Goal: Task Accomplishment & Management: Use online tool/utility

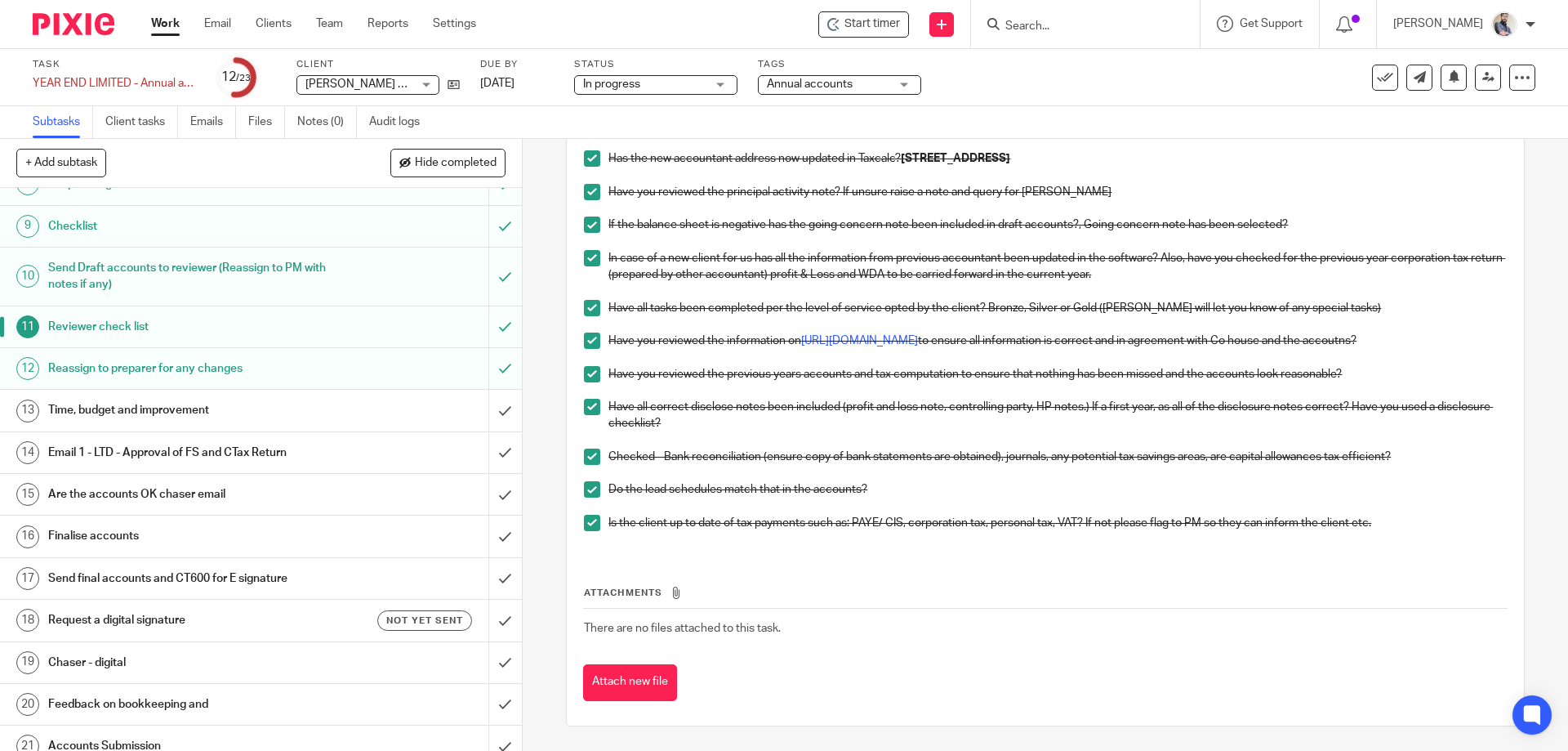
scroll to position [436, 0]
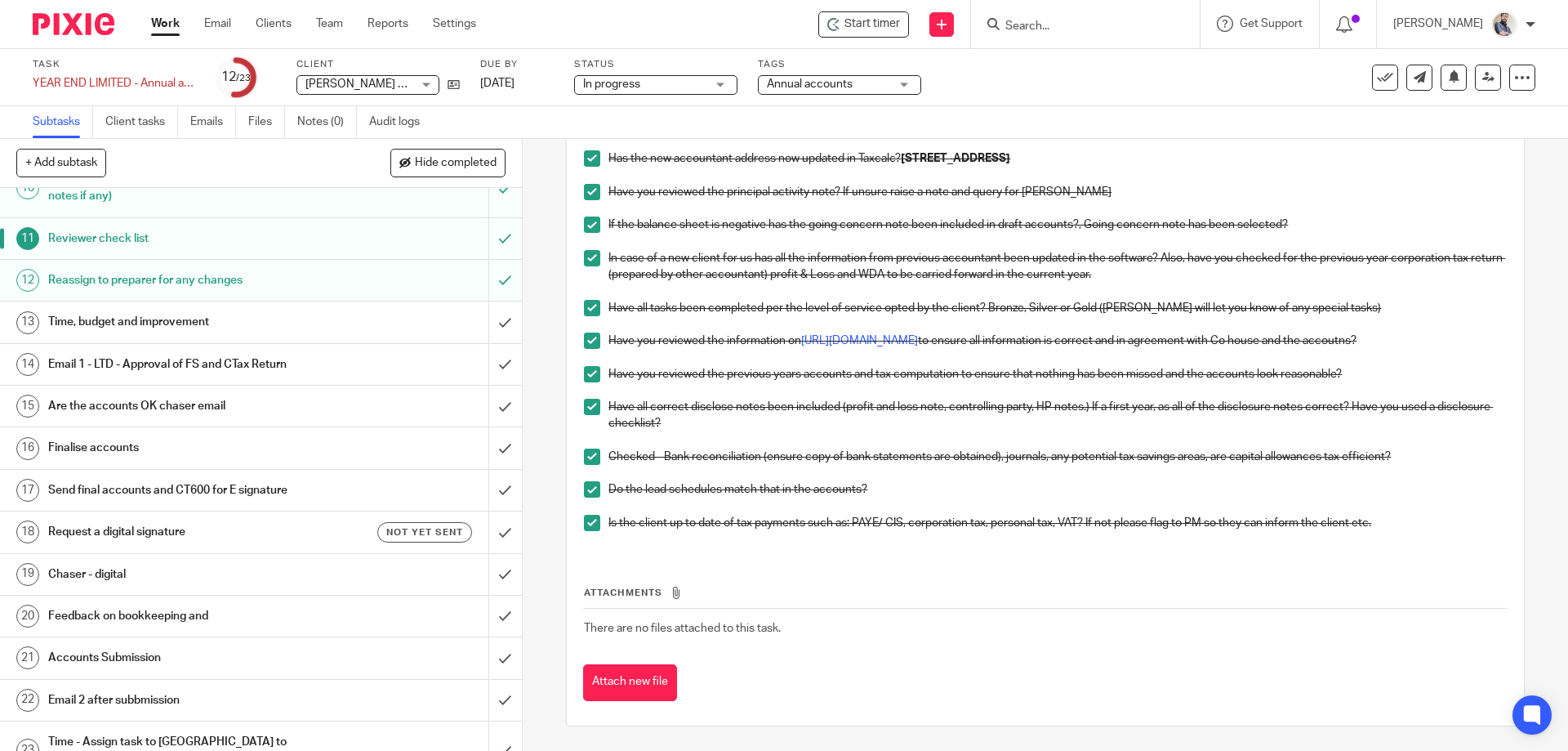
click at [152, 328] on h1 "Time, budget and improvement" at bounding box center [189, 322] width 283 height 24
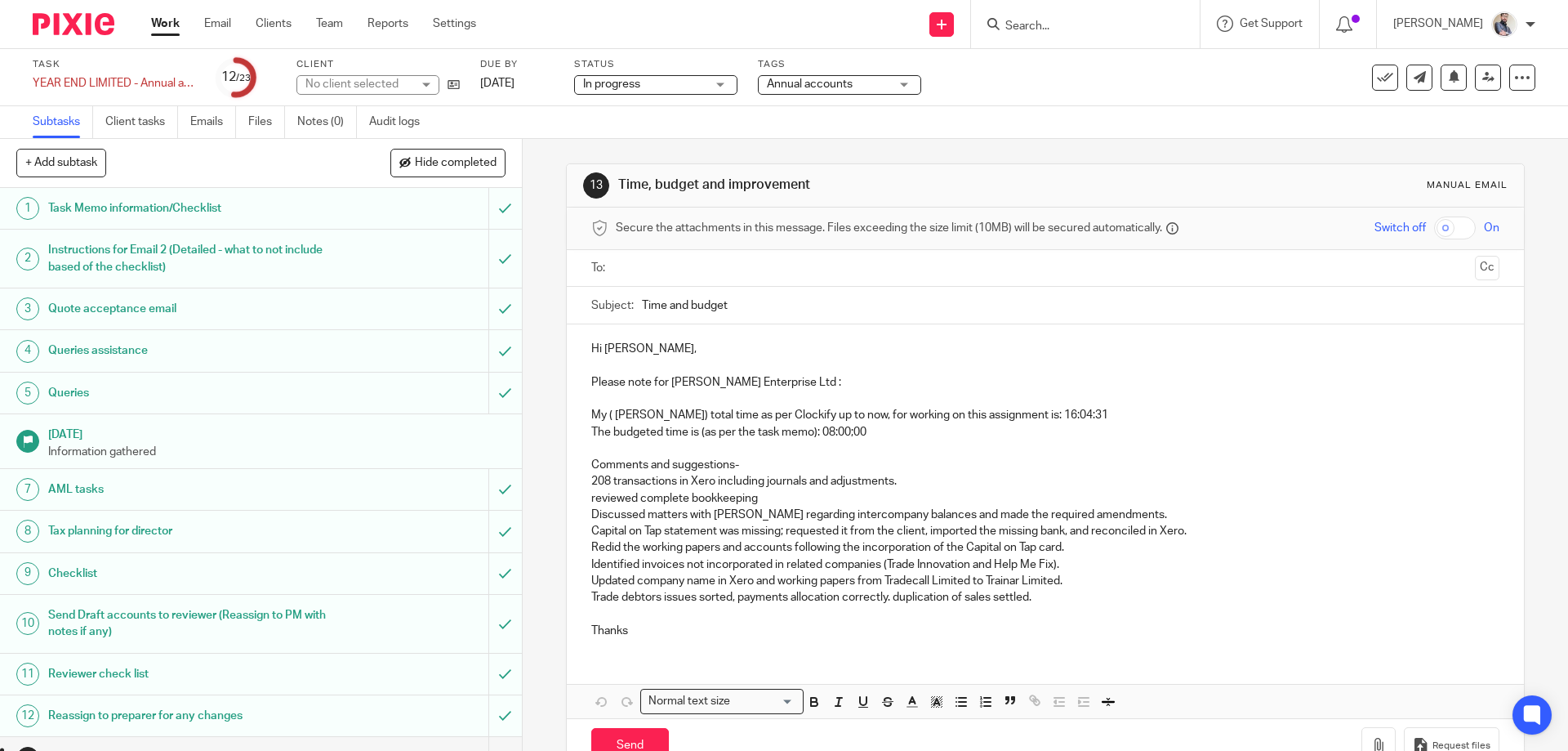
scroll to position [448, 0]
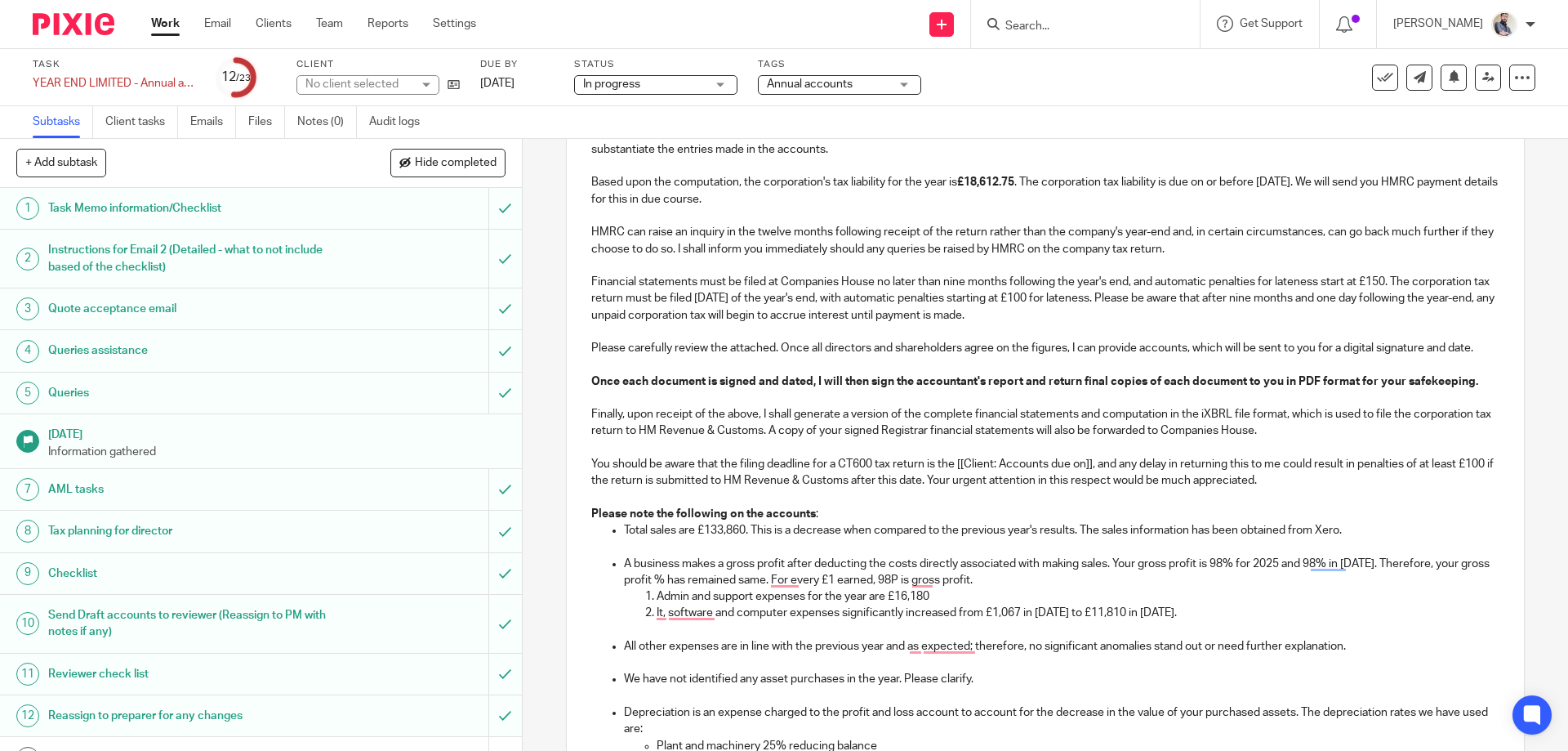
scroll to position [545, 0]
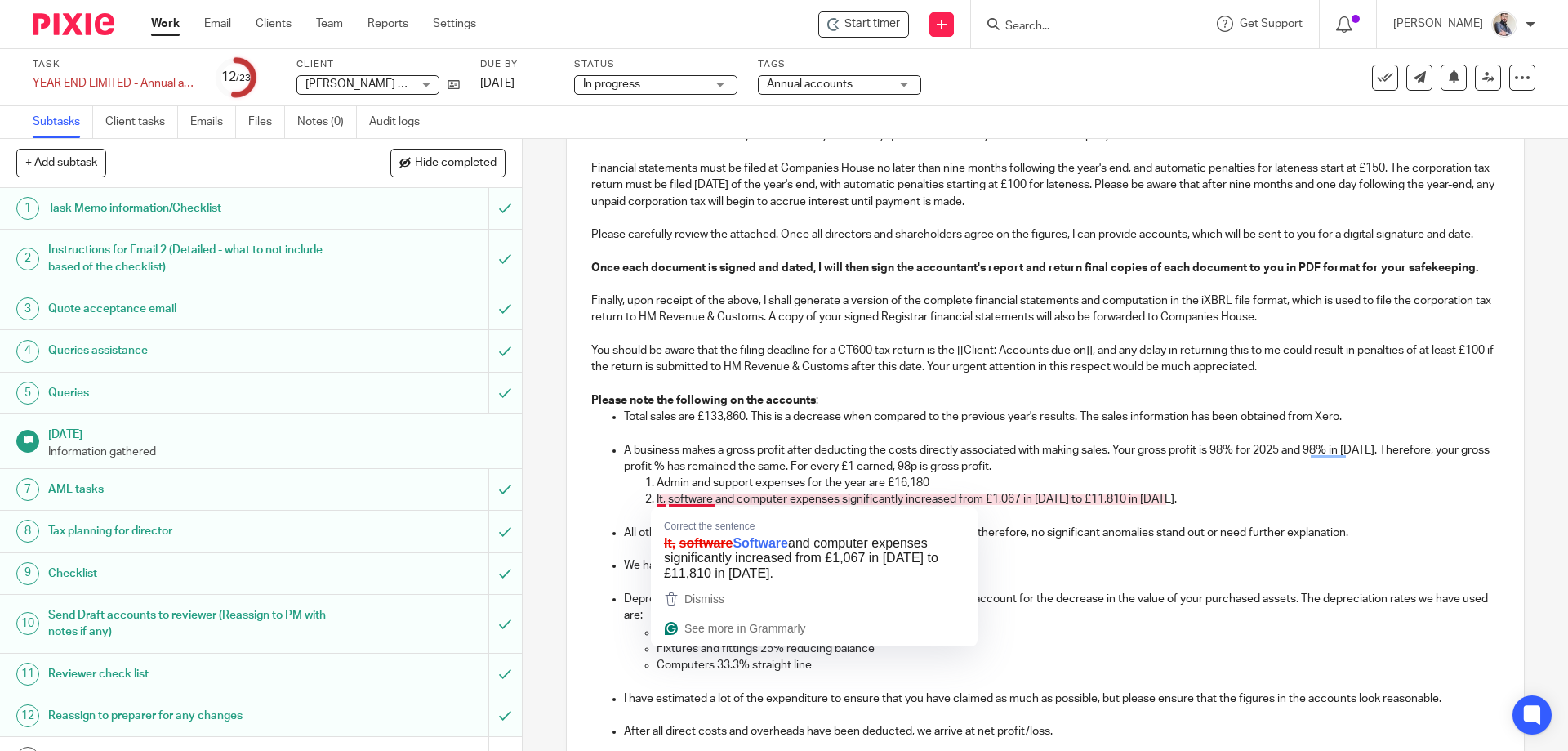
click at [663, 502] on p "It, software and computer expenses significantly increased from £1,067 in 2024 …" at bounding box center [1077, 499] width 841 height 17
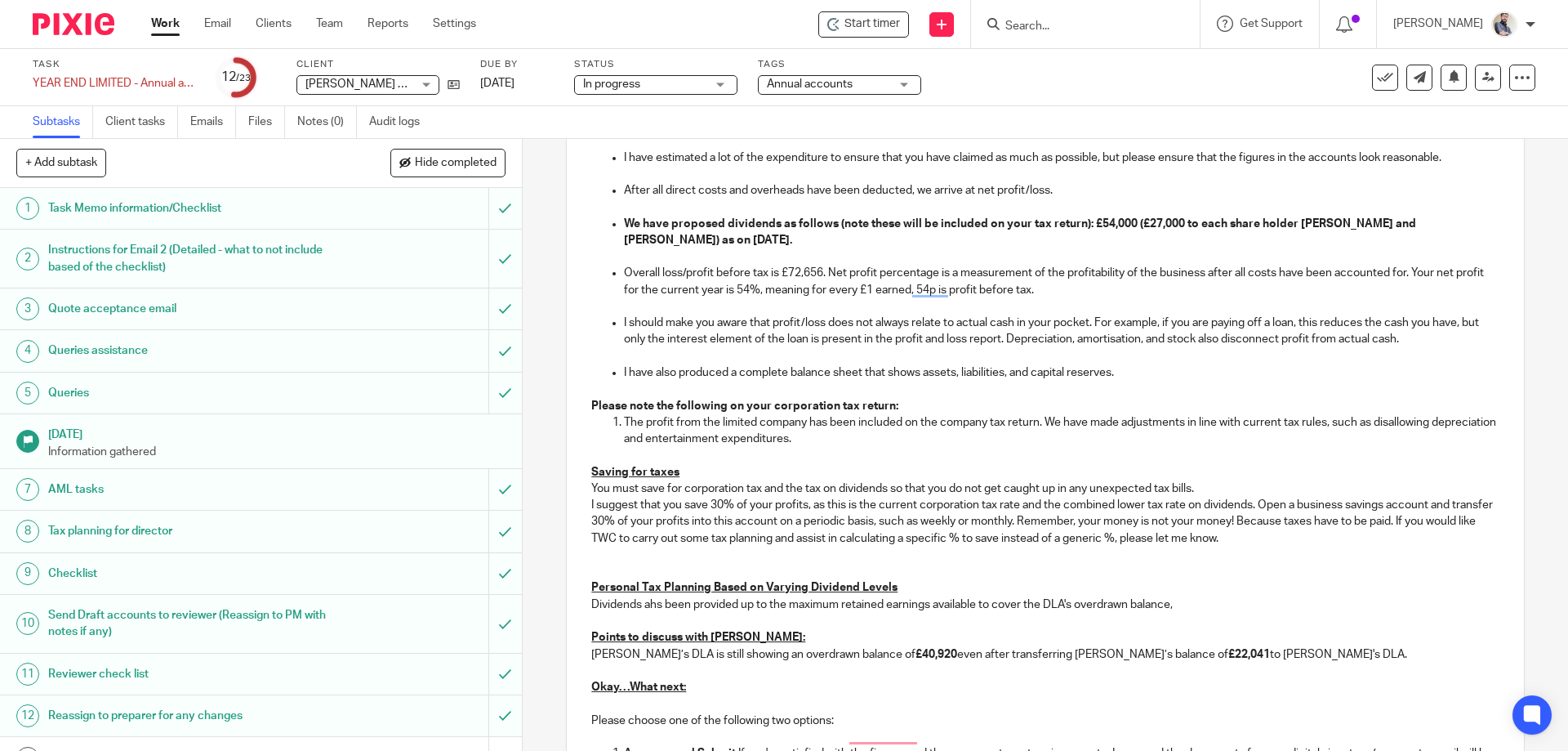
scroll to position [762, 0]
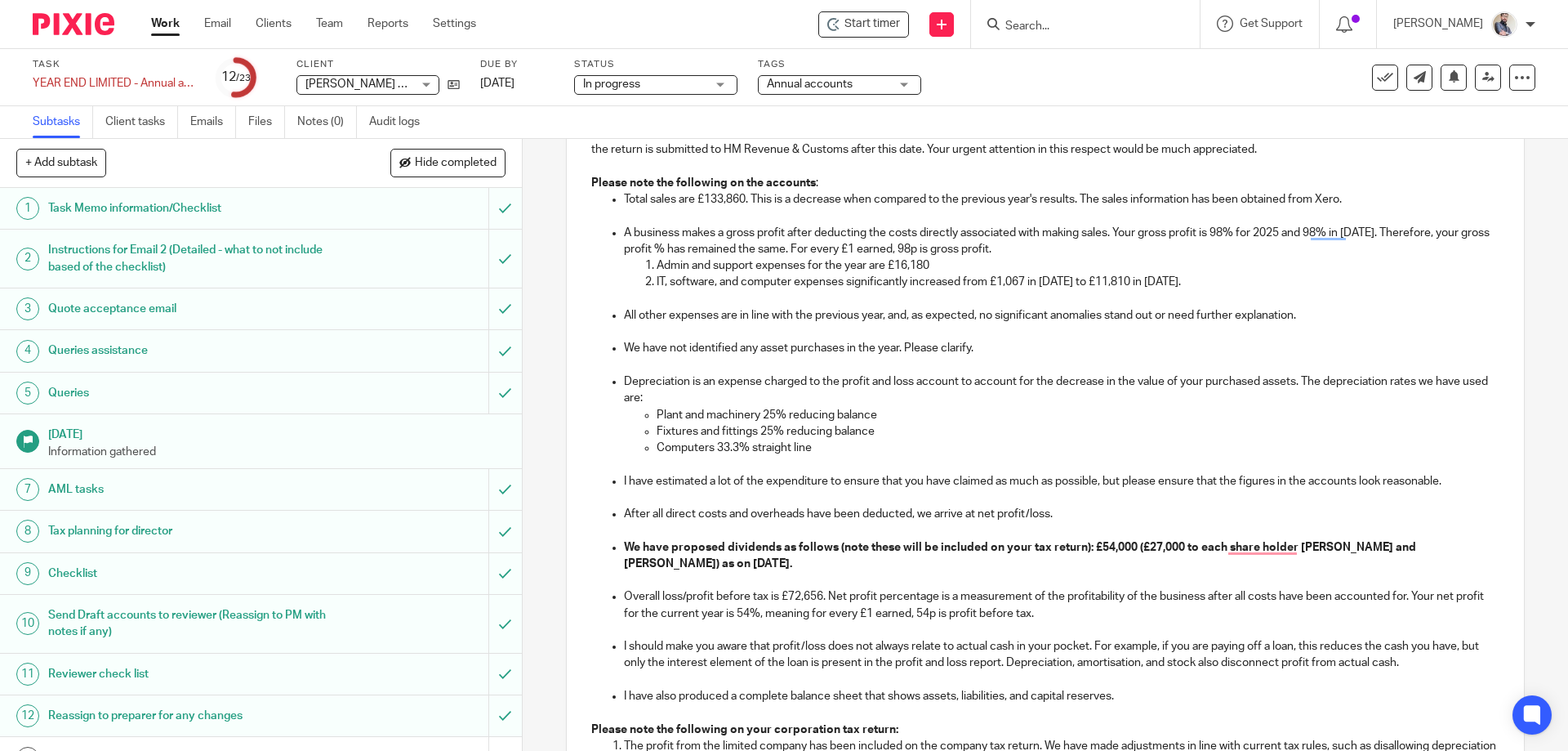
click at [1182, 287] on p "IT, software, and computer expenses significantly increased from £1,067 in 2024…" at bounding box center [1077, 282] width 841 height 17
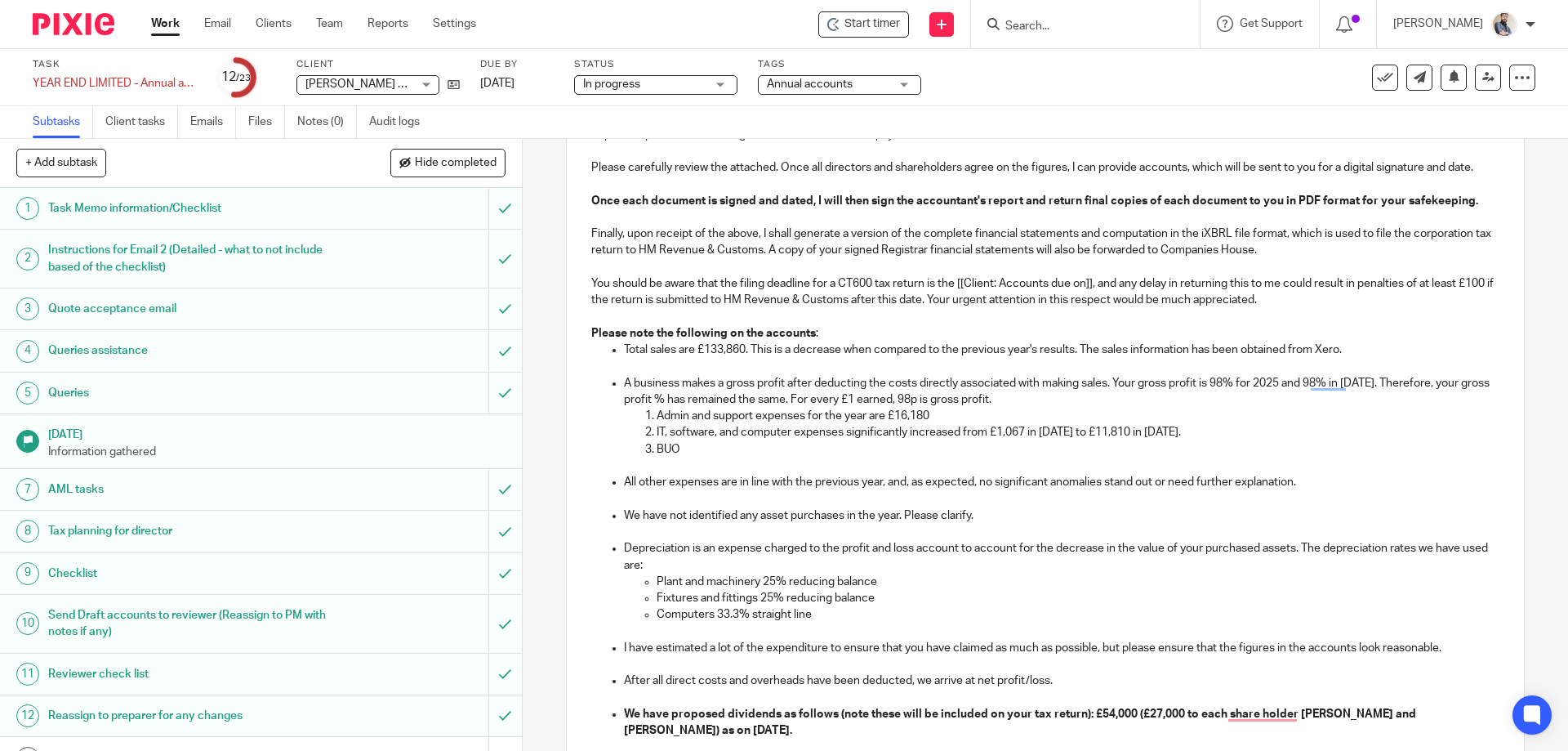
scroll to position [490, 0]
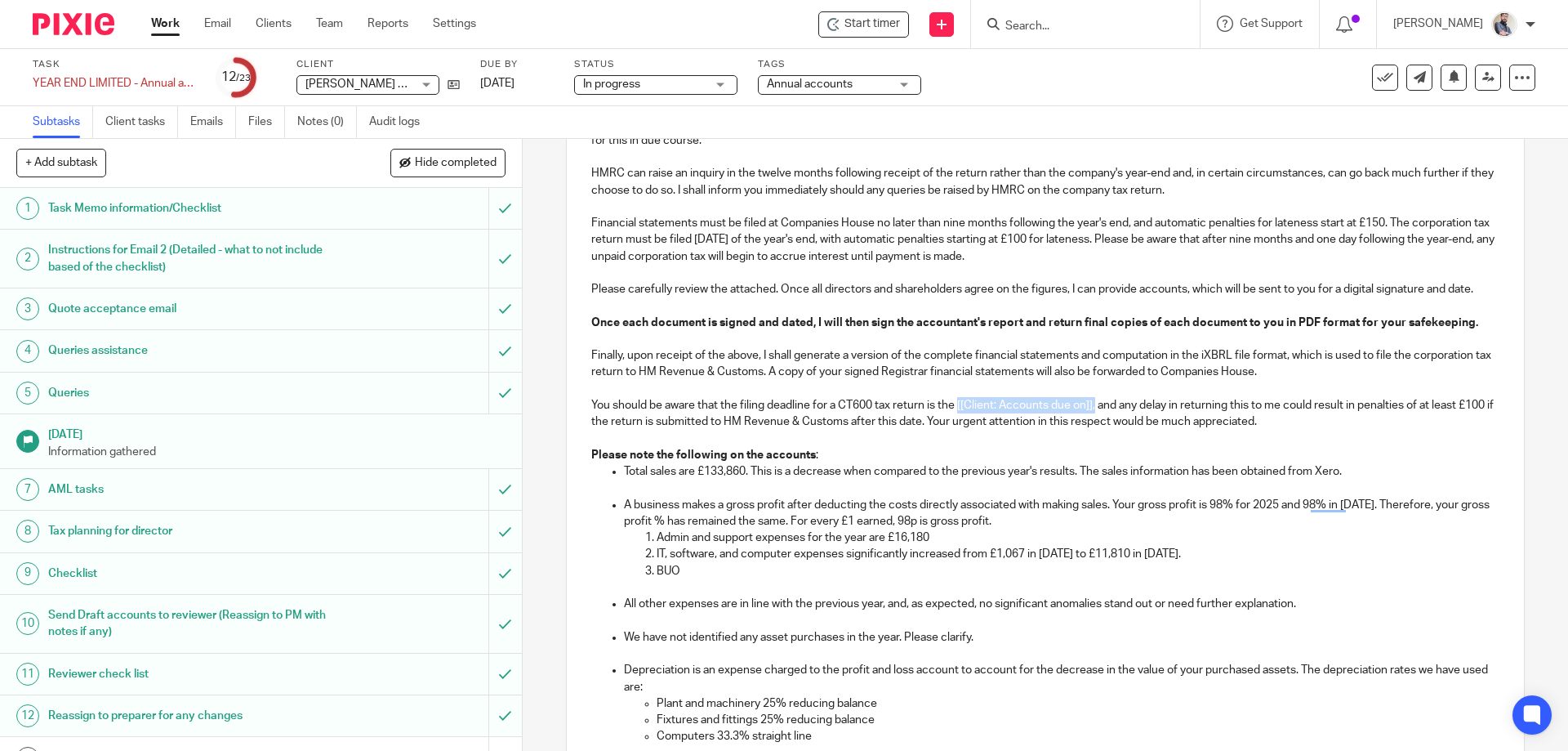
drag, startPoint x: 955, startPoint y: 413, endPoint x: 1093, endPoint y: 399, distance: 138.7
click at [1093, 399] on p "You should be aware that the filing deadline for a CT600 tax return is the [[Cl…" at bounding box center [1044, 414] width 907 height 33
click at [953, 467] on p "Total sales are £133,860. This is a decrease when compared to the previous year…" at bounding box center [1061, 472] width 875 height 17
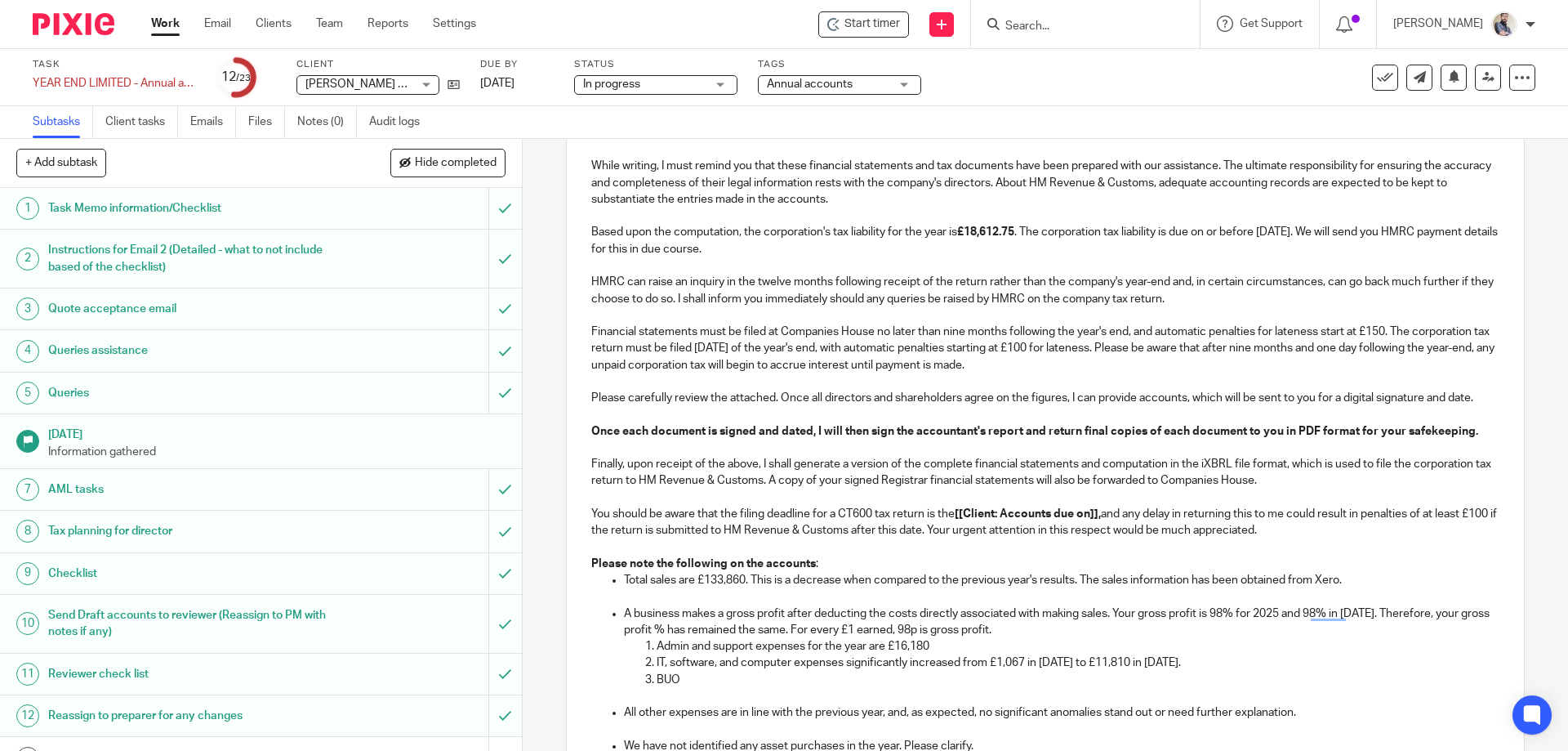
scroll to position [925, 0]
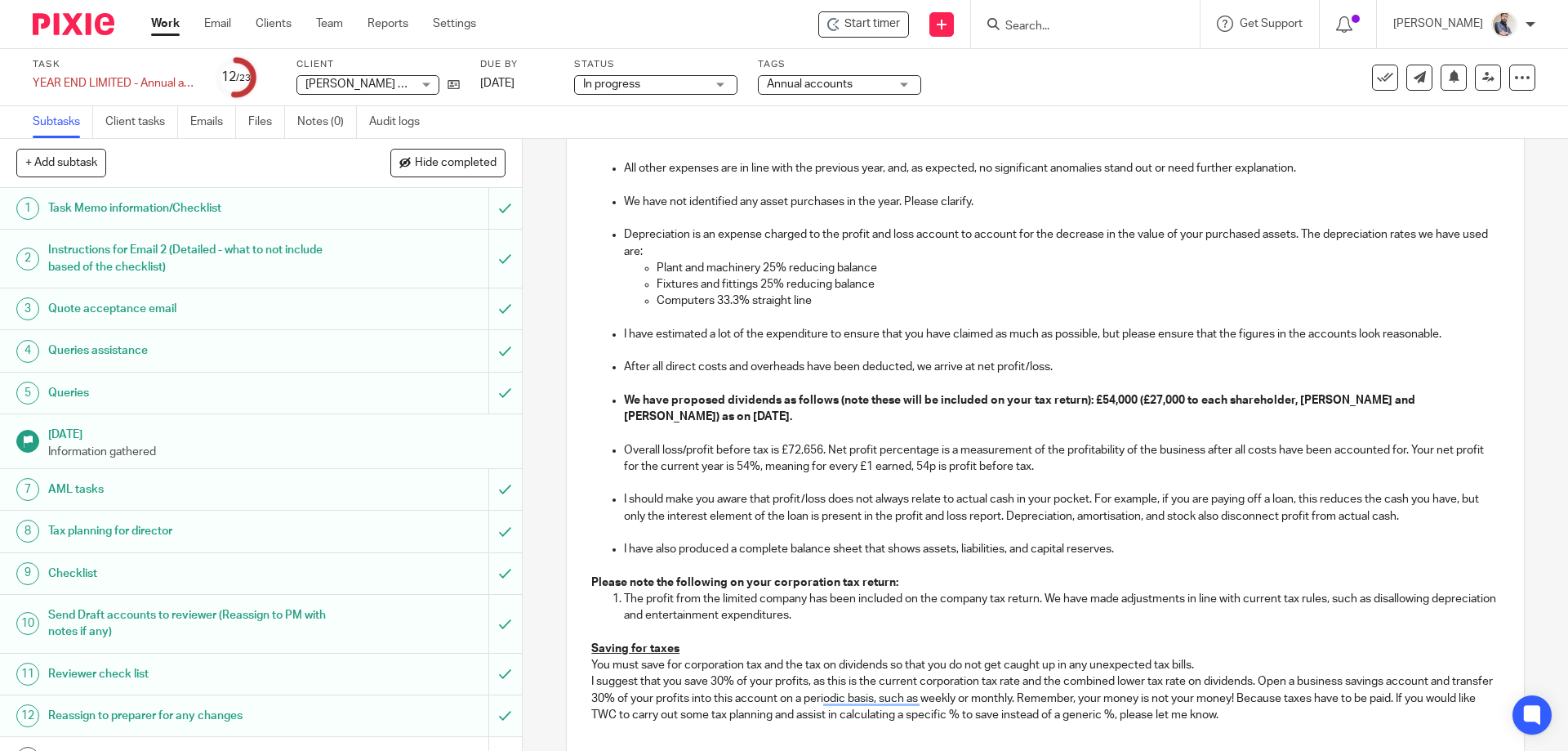
click at [1293, 399] on strong "We have proposed dividends as follows (note these will be included on your tax …" at bounding box center [1020, 409] width 793 height 28
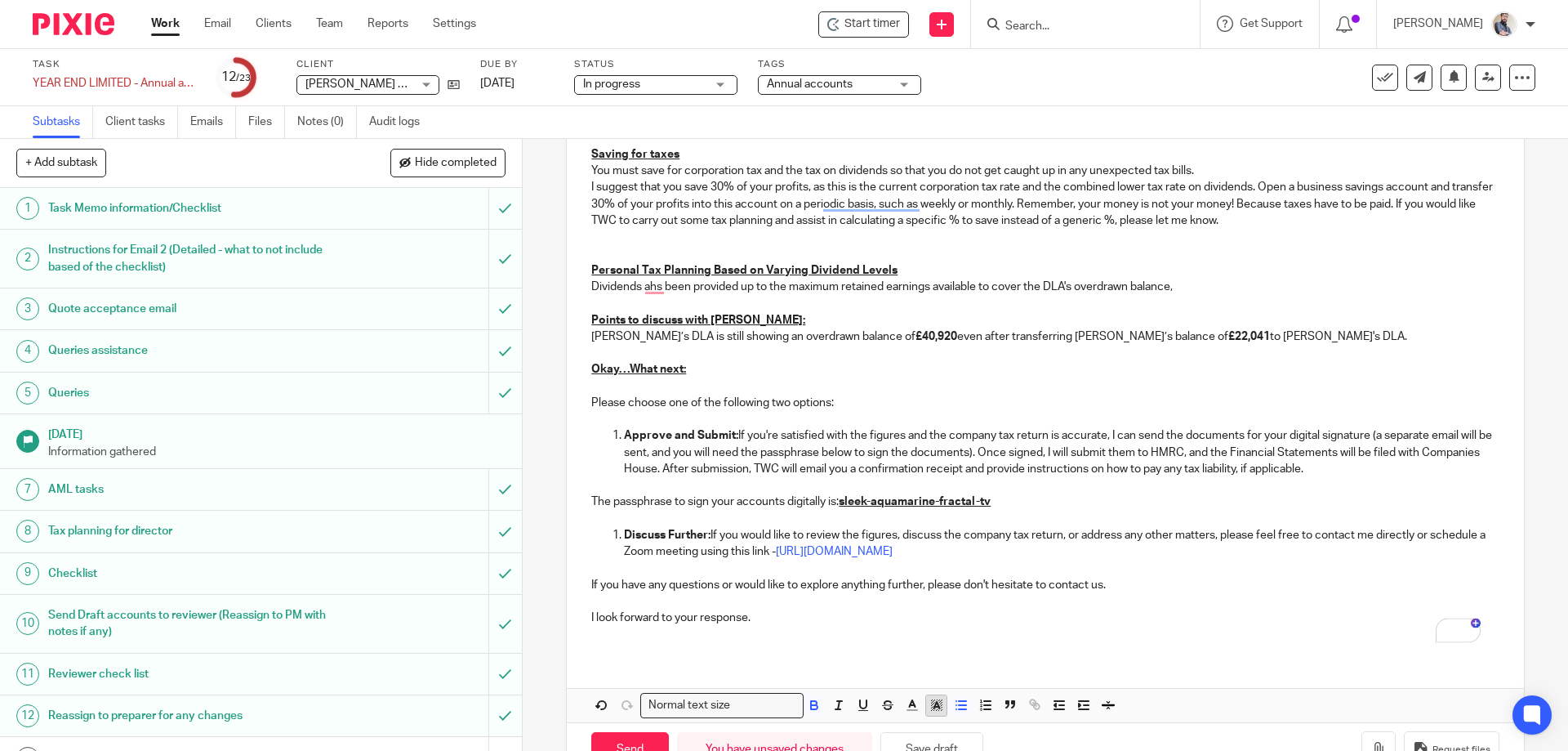
scroll to position [1470, 0]
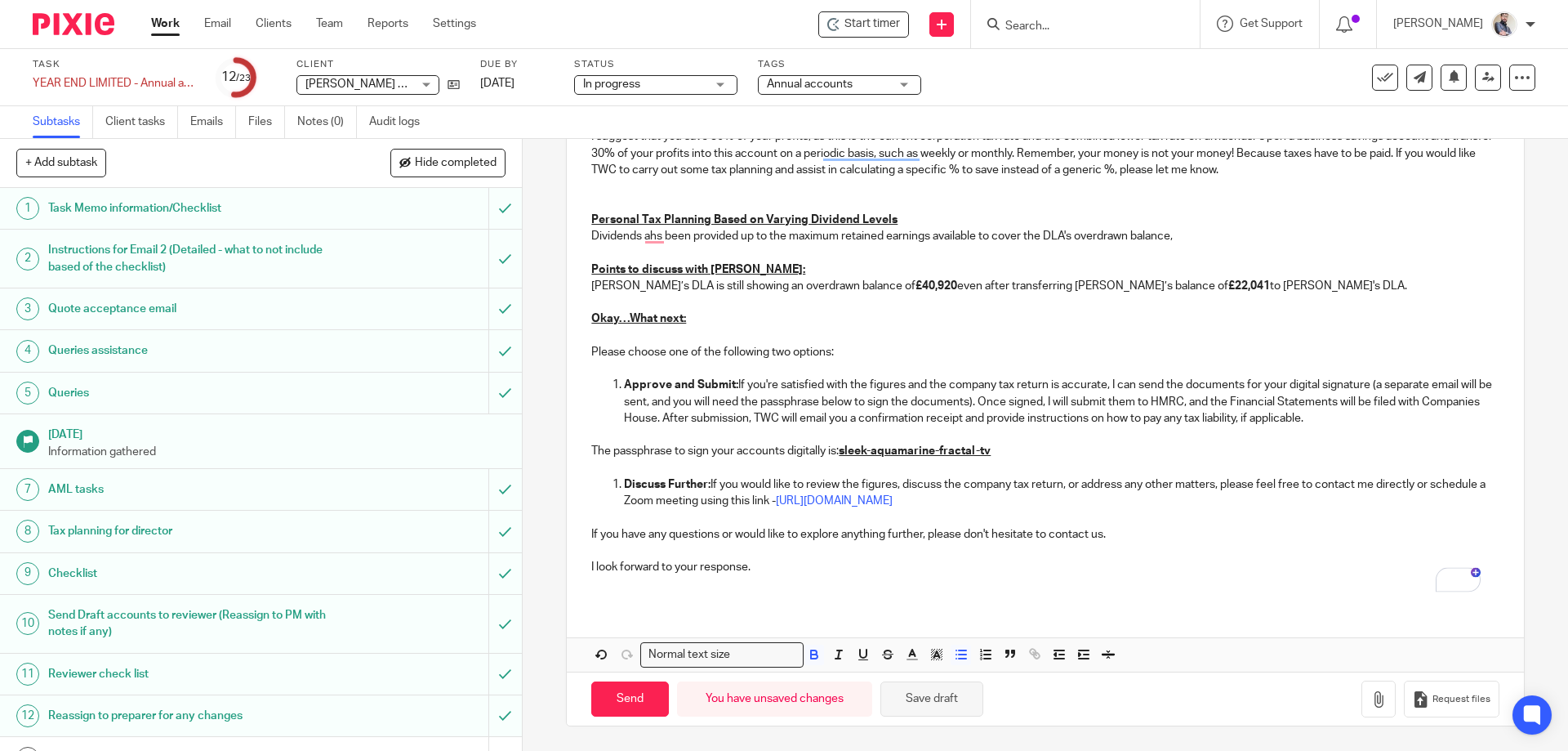
click at [934, 688] on button "Save draft" at bounding box center [931, 699] width 103 height 35
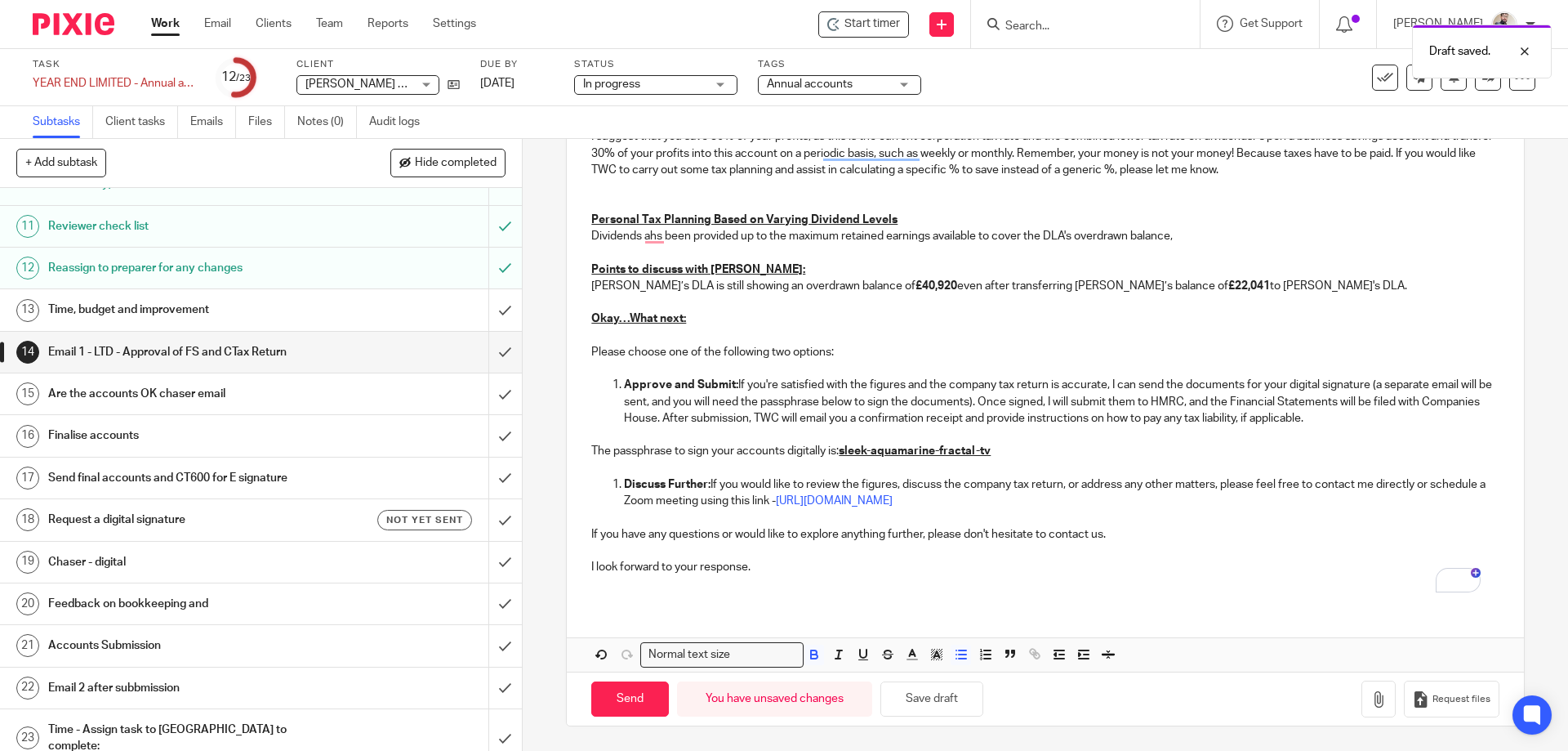
click at [244, 276] on h1 "Reassign to preparer for any changes" at bounding box center [189, 268] width 283 height 24
